Goal: Information Seeking & Learning: Learn about a topic

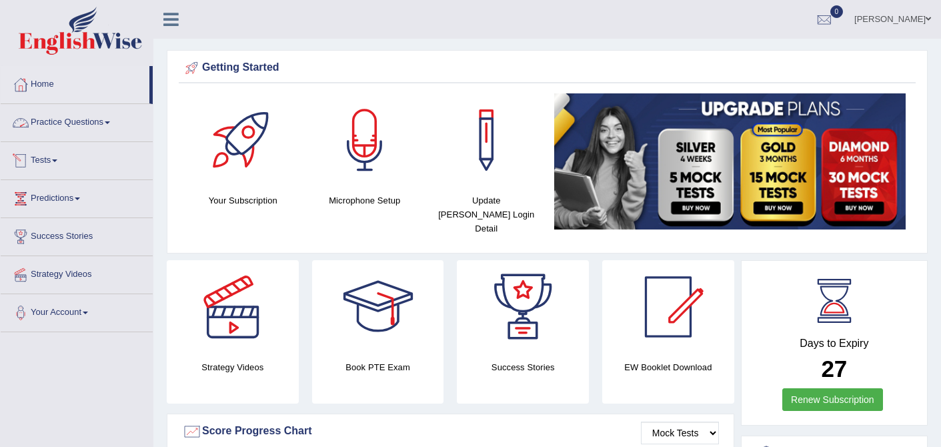
click at [100, 120] on link "Practice Questions" at bounding box center [77, 120] width 152 height 33
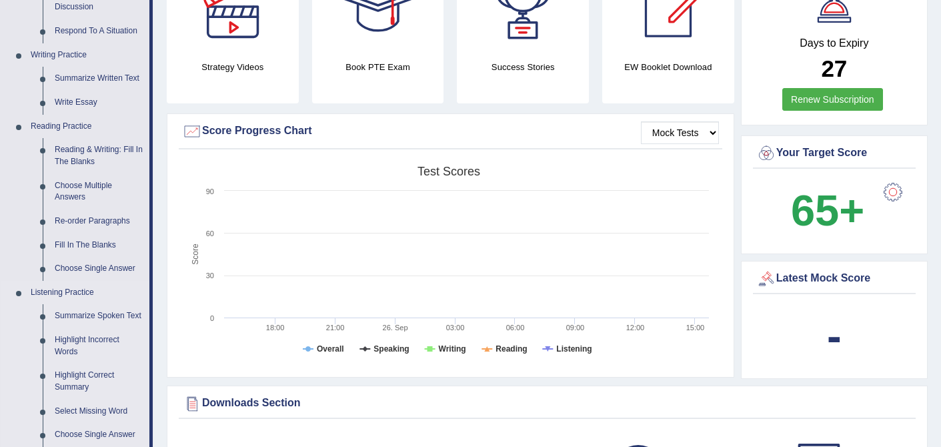
scroll to position [311, 0]
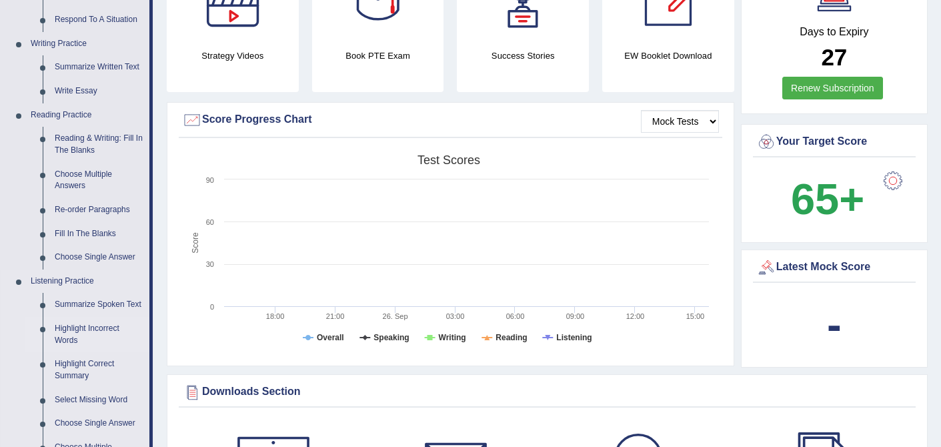
click at [99, 335] on link "Highlight Incorrect Words" at bounding box center [99, 334] width 101 height 35
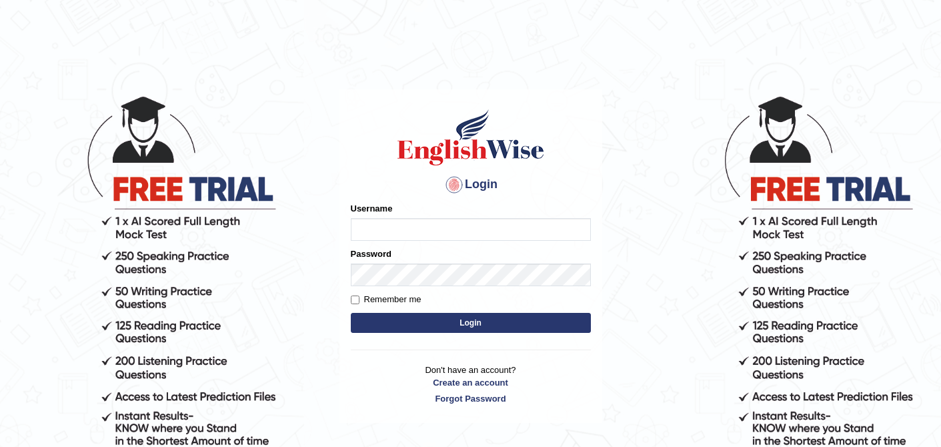
type input "0410675043"
click at [480, 323] on button "Login" at bounding box center [471, 323] width 240 height 20
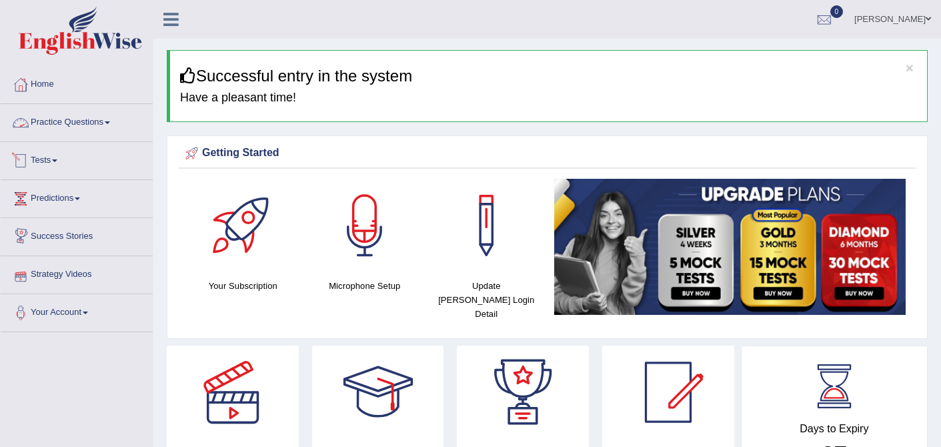
click at [107, 127] on link "Practice Questions" at bounding box center [77, 120] width 152 height 33
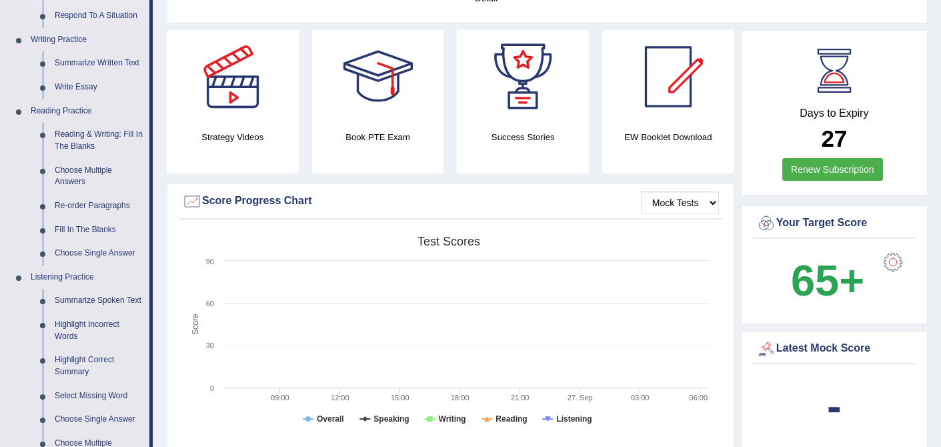
scroll to position [337, 0]
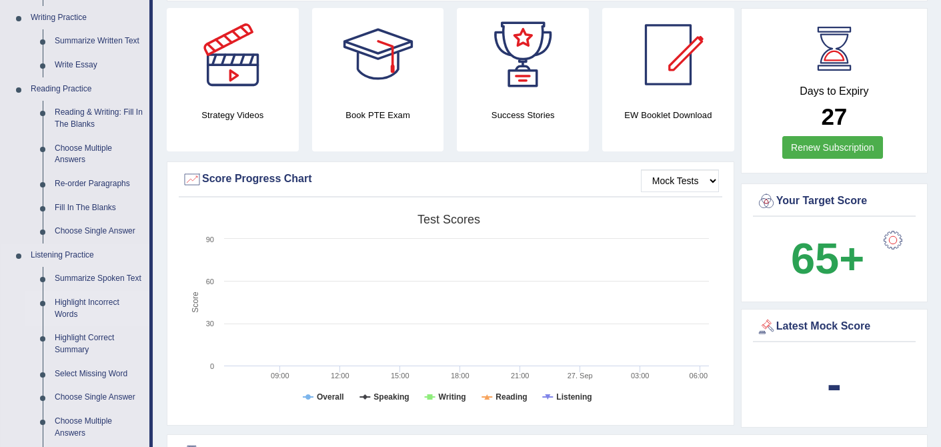
click at [101, 309] on link "Highlight Incorrect Words" at bounding box center [99, 308] width 101 height 35
